Goal: Transaction & Acquisition: Obtain resource

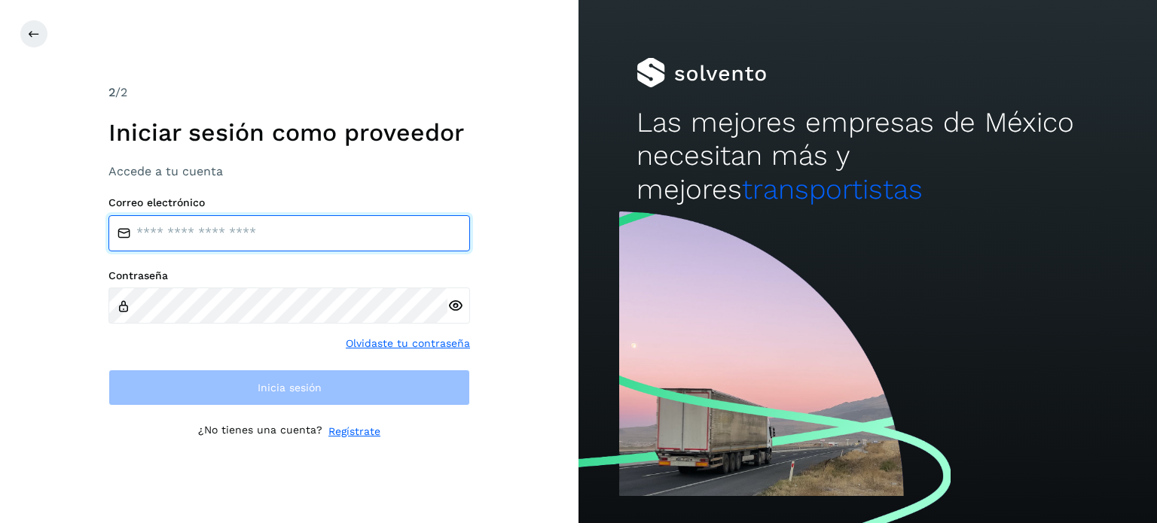
click at [169, 241] on input "email" at bounding box center [289, 233] width 362 height 36
type input "**********"
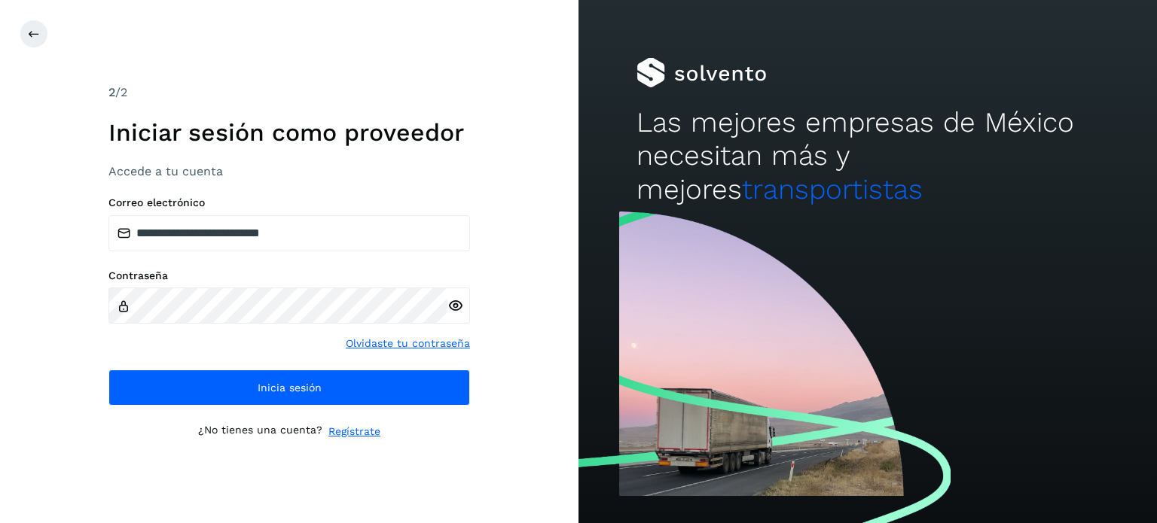
click at [456, 304] on icon at bounding box center [455, 306] width 16 height 16
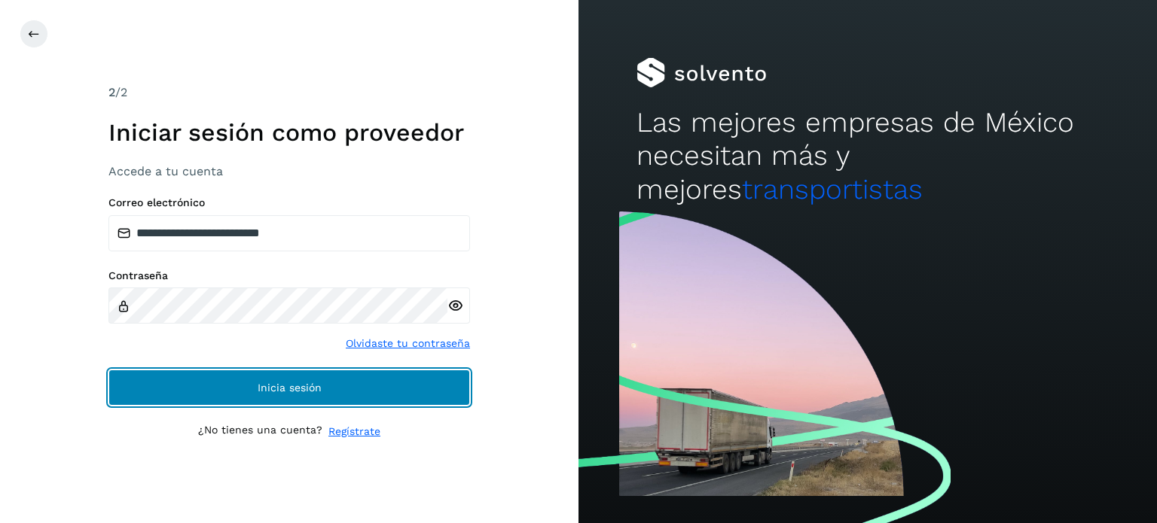
click at [200, 380] on button "Inicia sesión" at bounding box center [289, 388] width 362 height 36
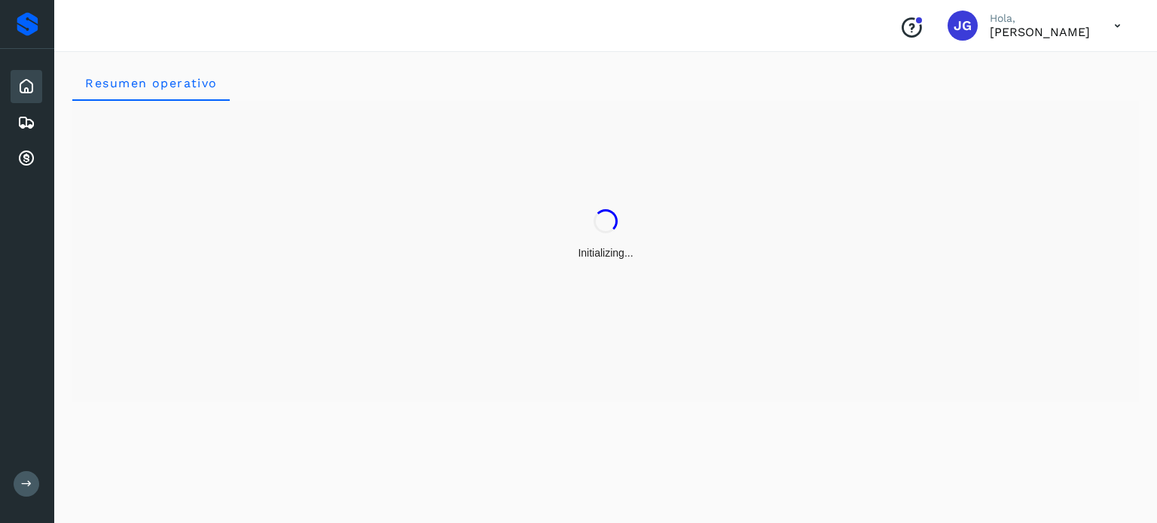
click at [252, 308] on div "Initializing..." at bounding box center [605, 235] width 1066 height 268
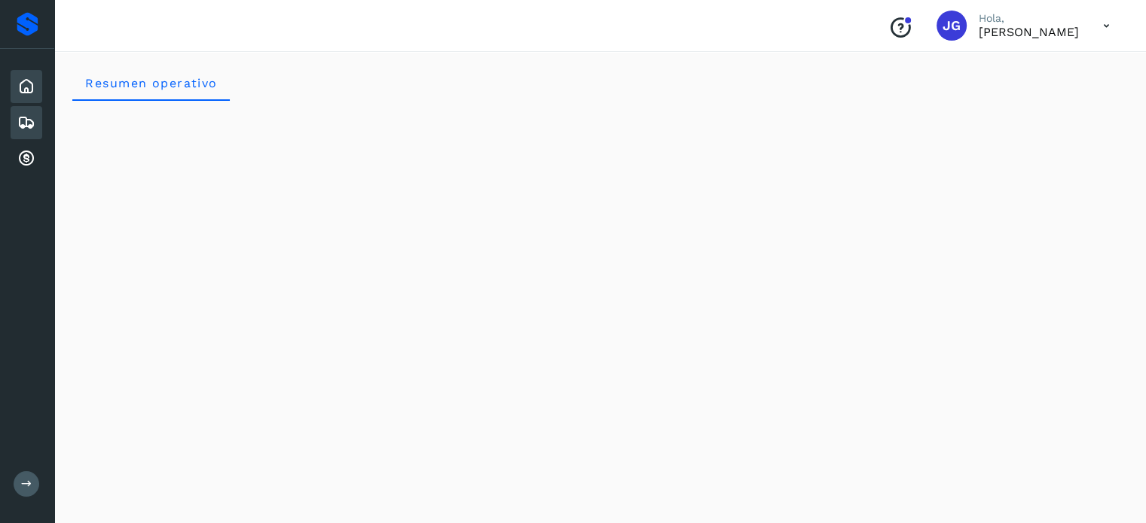
click at [24, 123] on icon at bounding box center [26, 123] width 18 height 18
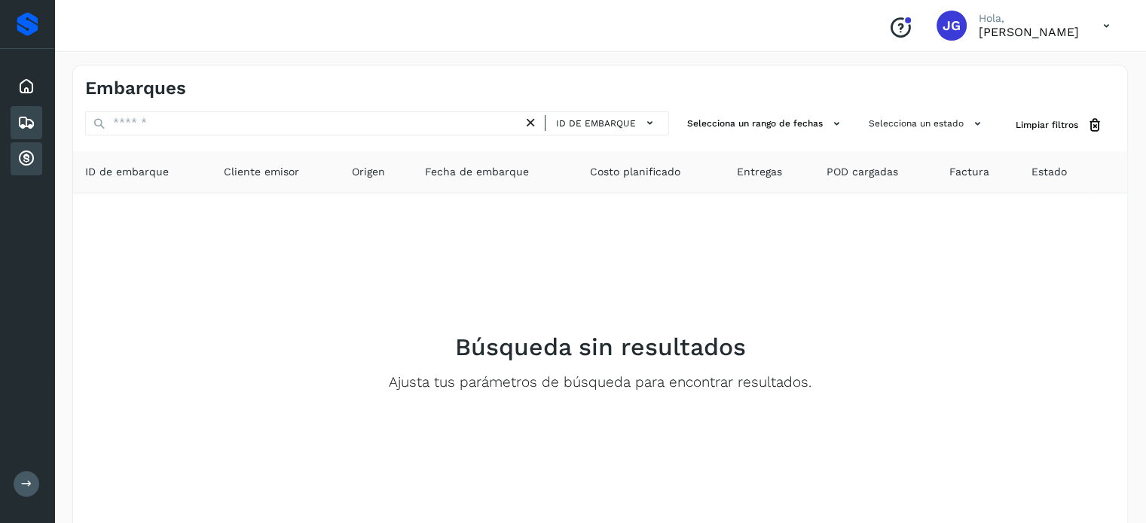
click at [20, 166] on icon at bounding box center [26, 159] width 18 height 18
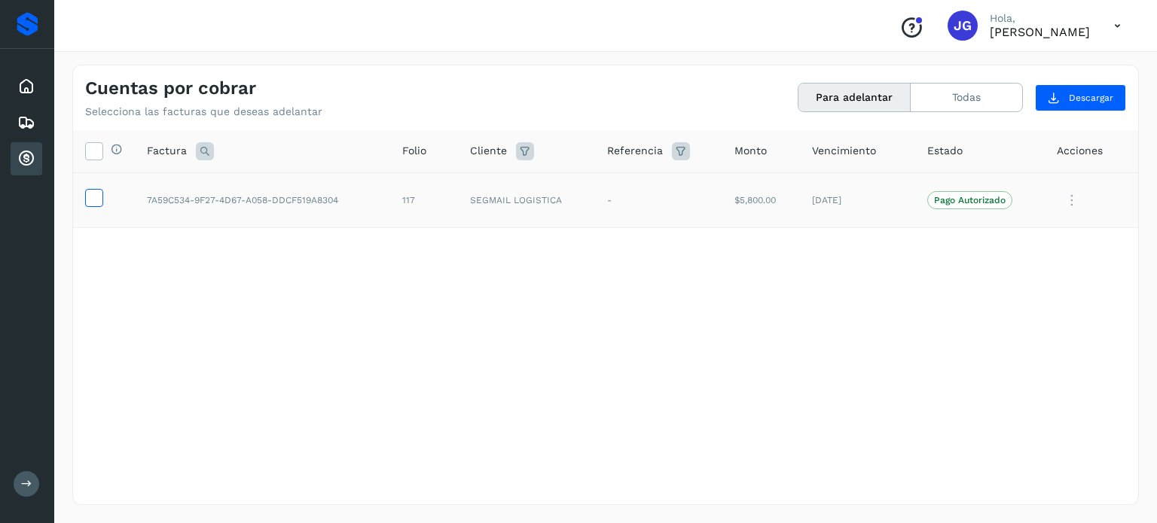
click at [93, 202] on icon at bounding box center [94, 197] width 16 height 16
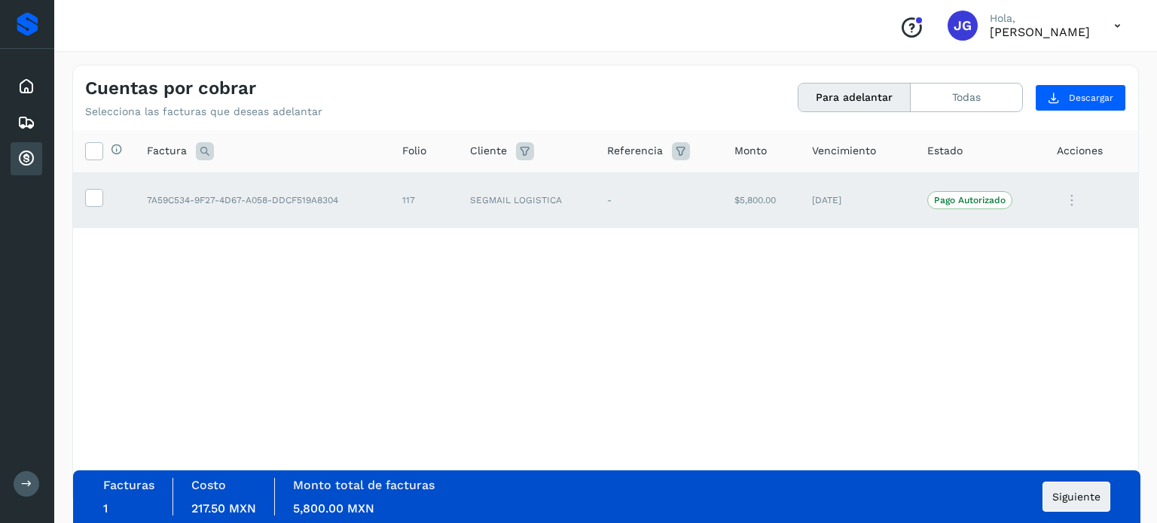
click at [1068, 200] on icon at bounding box center [1072, 200] width 30 height 31
click at [807, 298] on div at bounding box center [578, 261] width 1157 height 523
click at [1065, 498] on span "Siguiente" at bounding box center [1076, 497] width 48 height 11
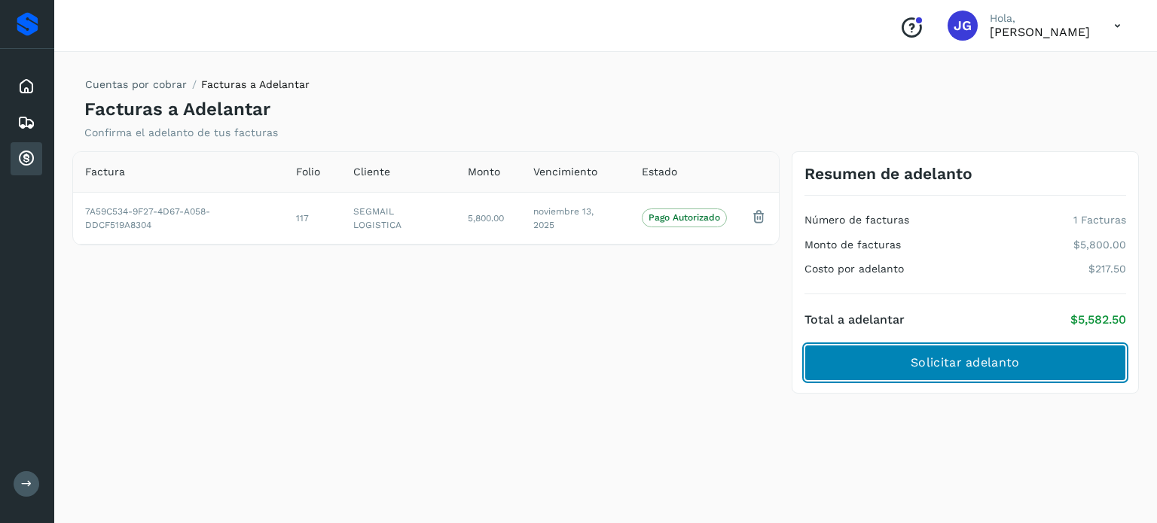
click at [877, 371] on button "Solicitar adelanto" at bounding box center [965, 363] width 322 height 36
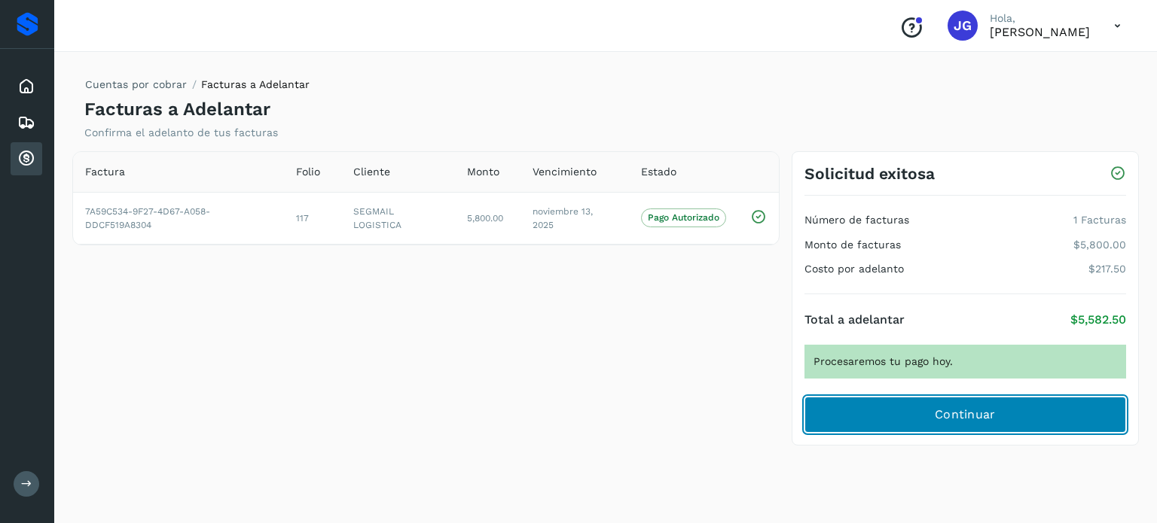
click at [838, 414] on button "Continuar" at bounding box center [965, 415] width 322 height 36
